Goal: Transaction & Acquisition: Open Live Account

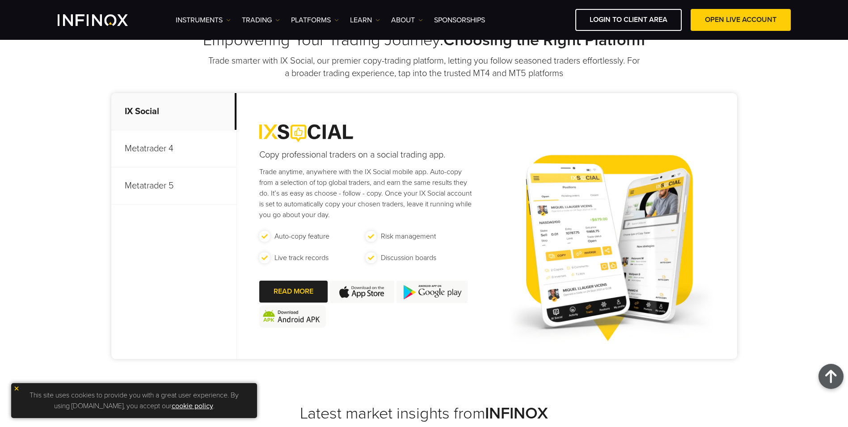
scroll to position [365, 0]
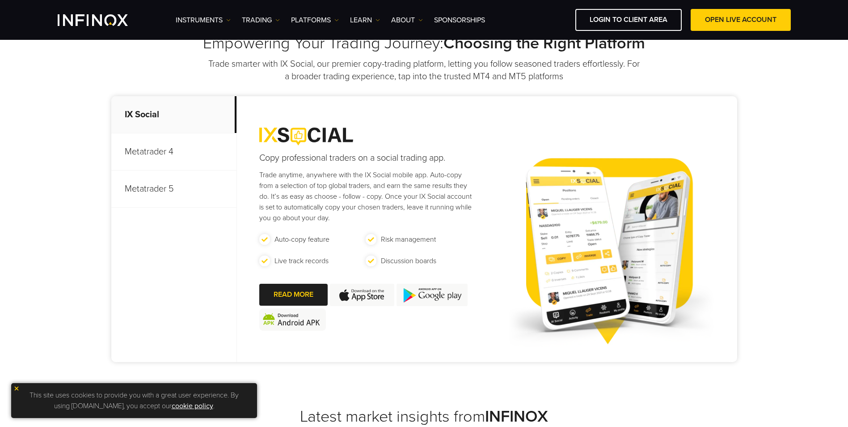
click at [148, 187] on p "Metatrader 5" at bounding box center [173, 188] width 125 height 37
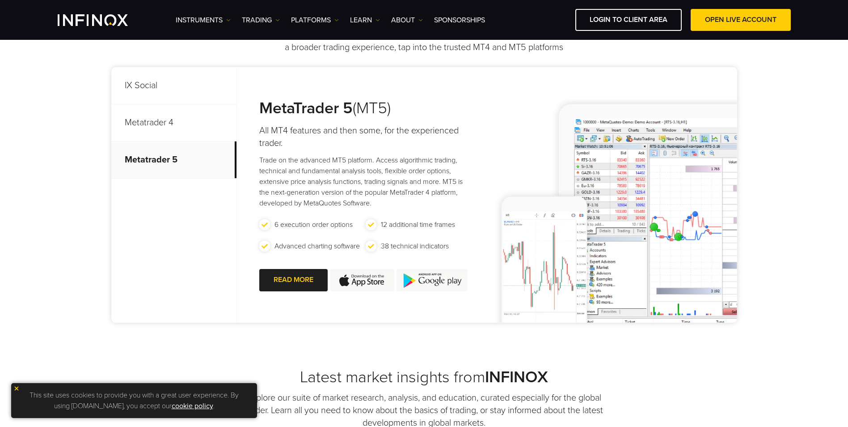
scroll to position [410, 0]
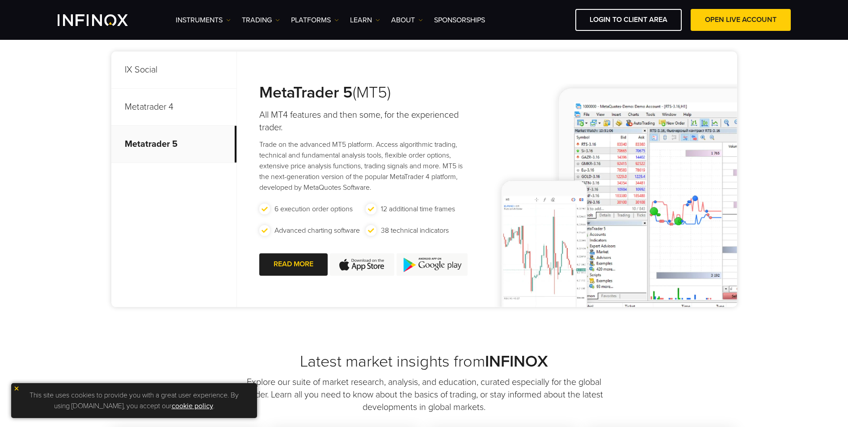
click at [379, 195] on div "MetaTrader 5 (MT5) All MT4 features and then some, for the experienced trader. …" at bounding box center [357, 178] width 240 height 255
click at [146, 150] on p "Metatrader 5" at bounding box center [173, 144] width 125 height 37
click at [156, 144] on p "Metatrader 5" at bounding box center [173, 144] width 125 height 37
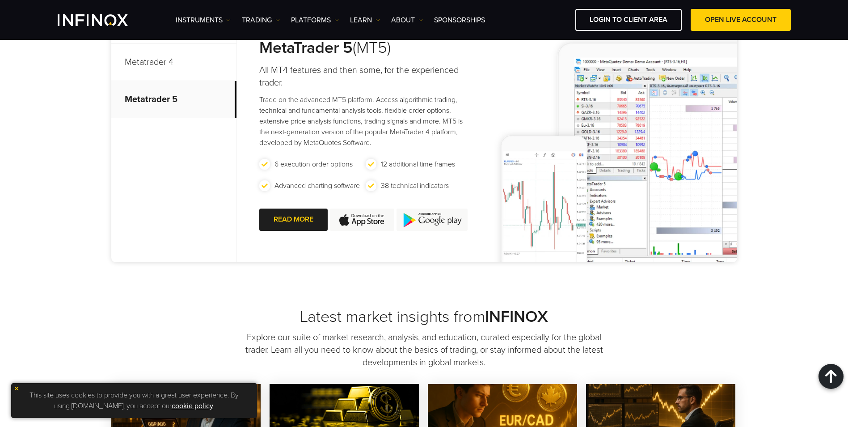
click at [17, 386] on img at bounding box center [16, 388] width 6 height 6
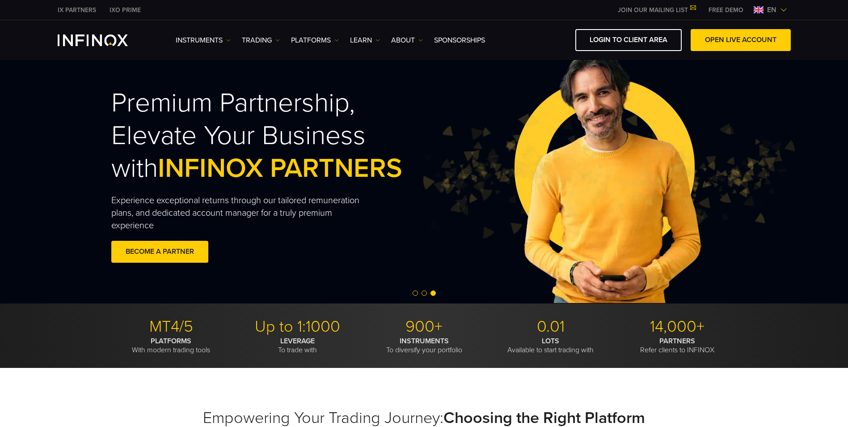
scroll to position [0, 0]
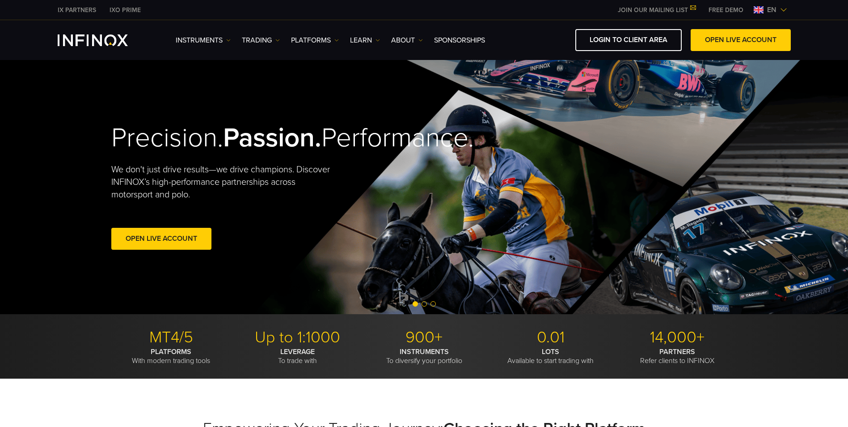
click at [187, 250] on link "Open Live Account" at bounding box center [161, 239] width 100 height 22
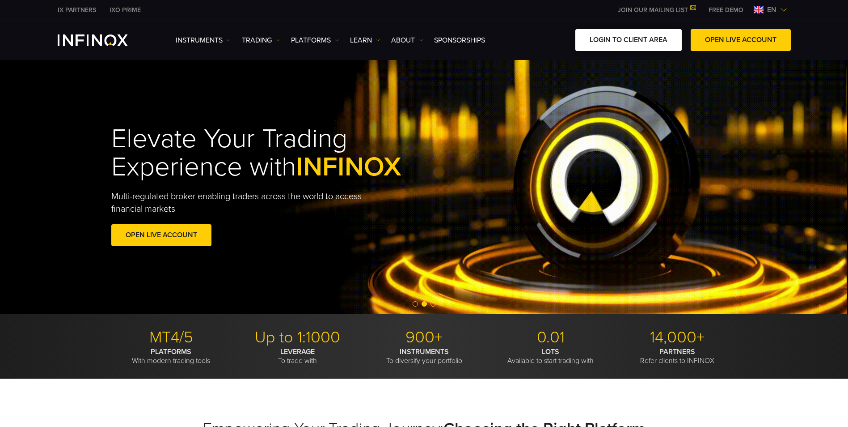
click at [622, 39] on link "LOGIN TO CLIENT AREA" at bounding box center [629, 40] width 106 height 22
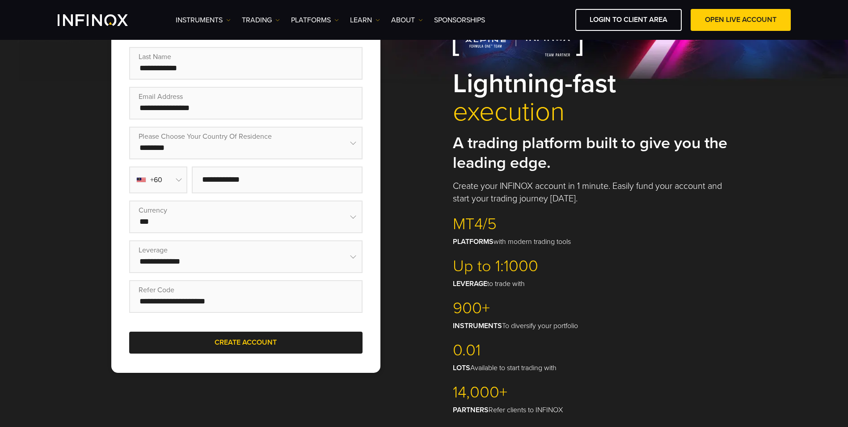
scroll to position [268, 0]
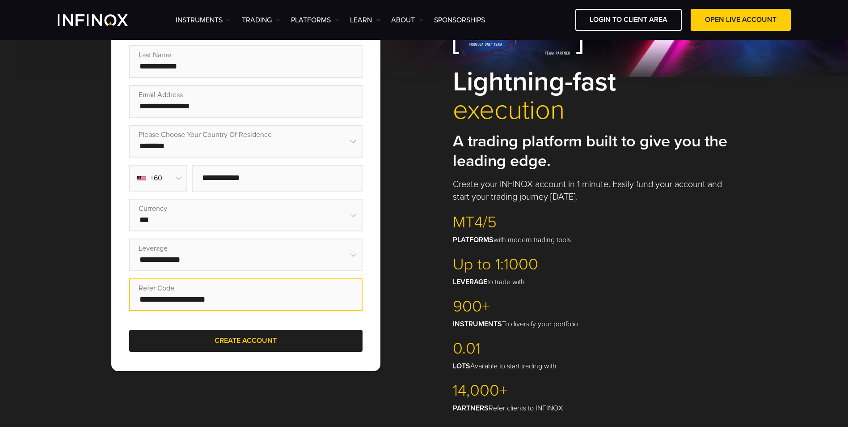
click at [236, 303] on input "text" at bounding box center [245, 294] width 233 height 33
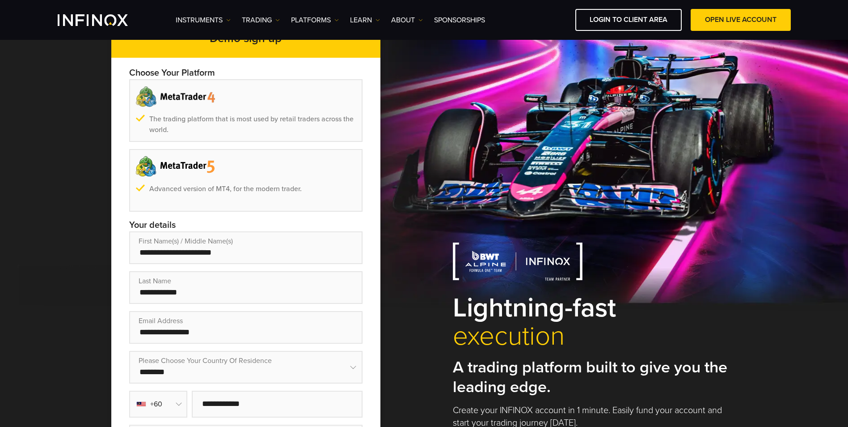
scroll to position [0, 0]
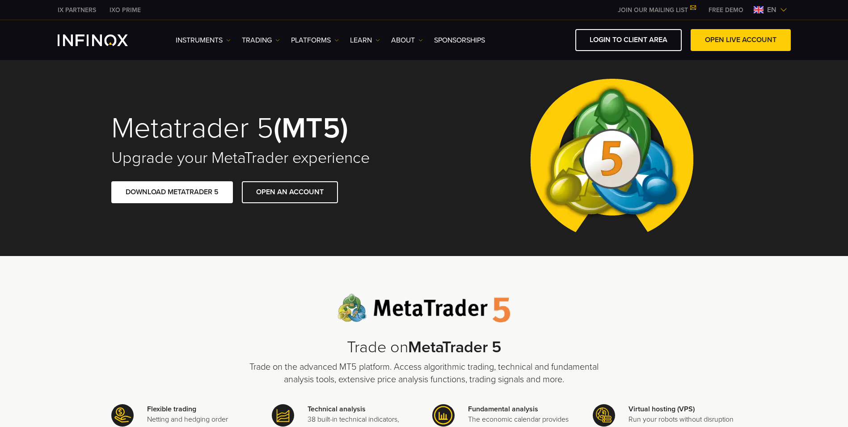
click at [172, 192] on span at bounding box center [172, 192] width 0 height 0
